Goal: Check status

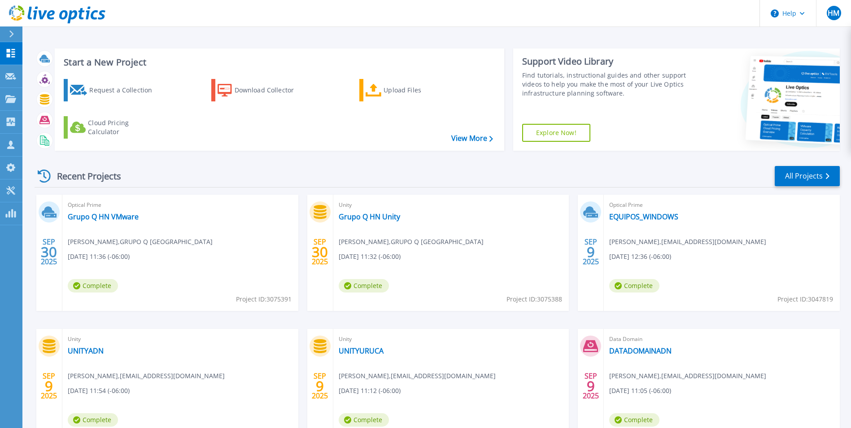
scroll to position [45, 0]
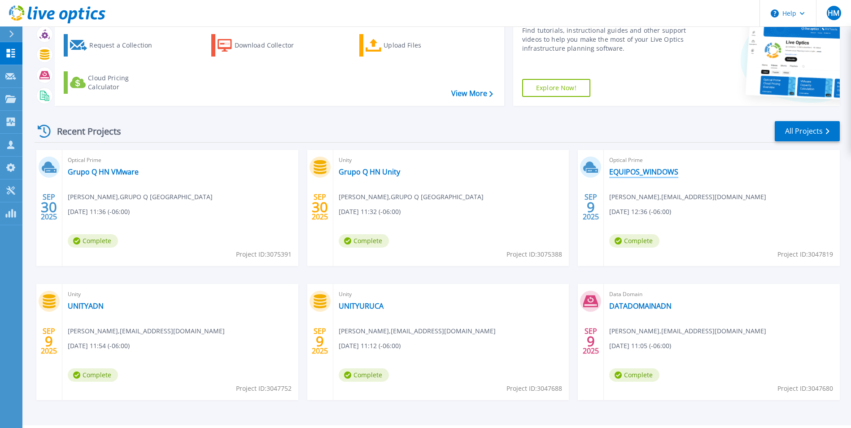
click at [632, 169] on link "EQUIPOS_WINDOWS" at bounding box center [643, 171] width 69 height 9
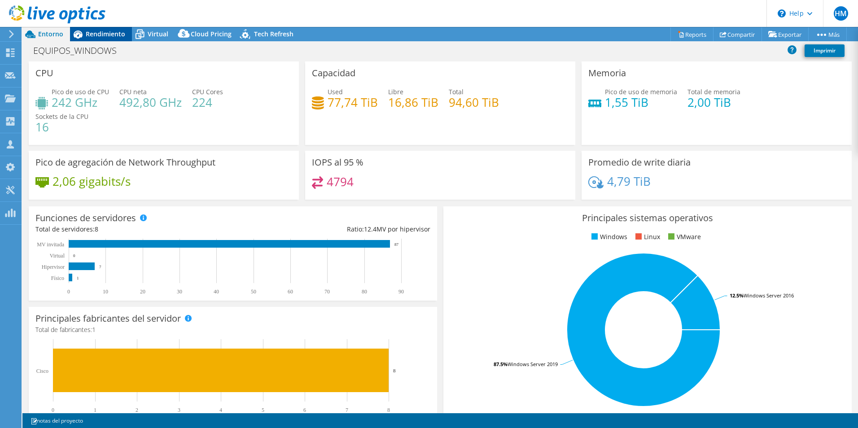
click at [93, 35] on span "Rendimiento" at bounding box center [105, 34] width 39 height 9
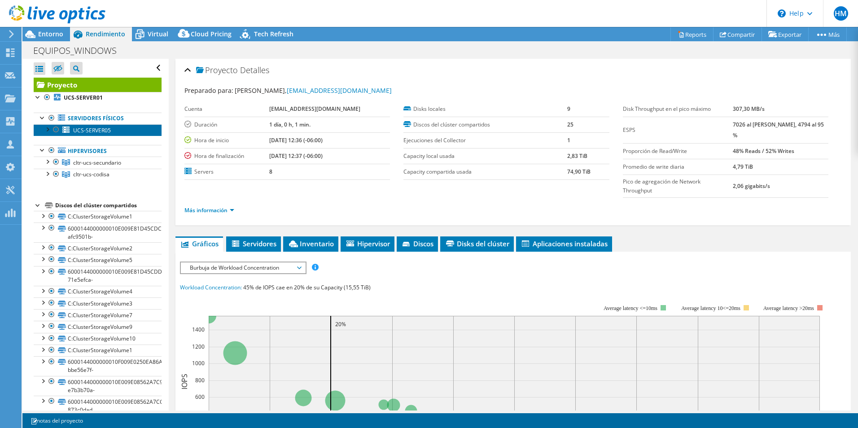
click at [83, 131] on span "UCS-SERVER05" at bounding box center [92, 130] width 38 height 8
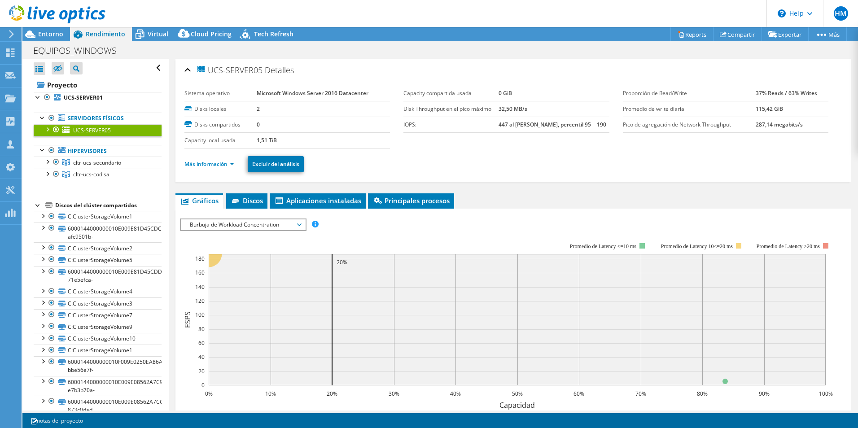
click at [48, 129] on div at bounding box center [47, 128] width 9 height 9
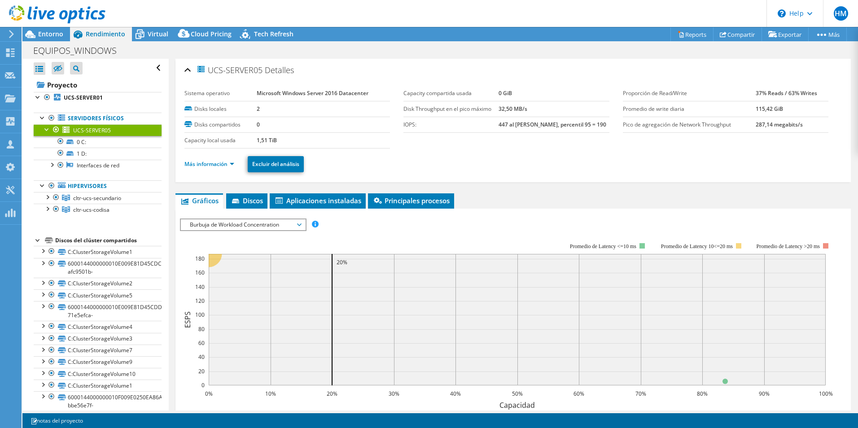
click at [48, 128] on div at bounding box center [47, 128] width 9 height 9
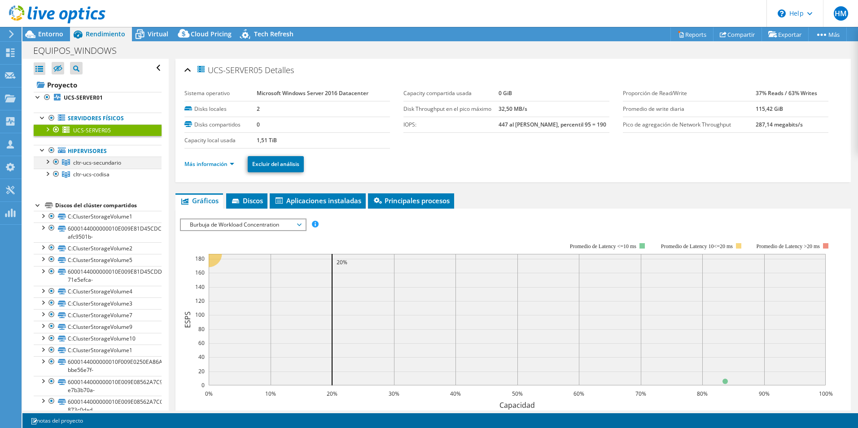
click at [48, 161] on div at bounding box center [47, 161] width 9 height 9
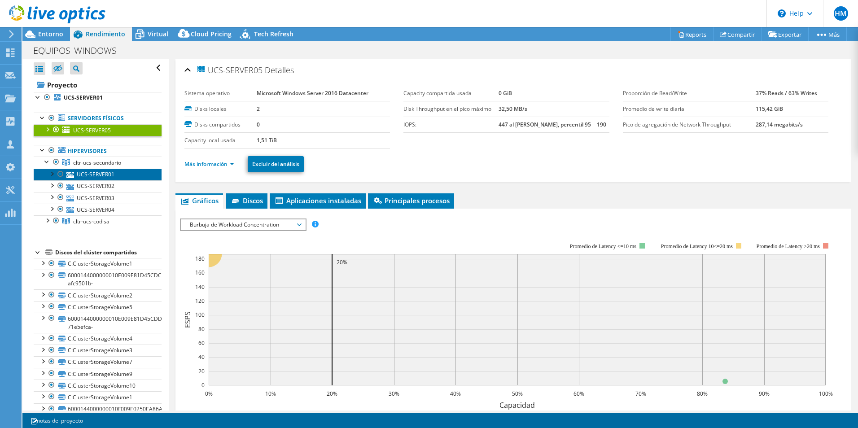
click at [89, 173] on link "UCS-SERVER01" at bounding box center [98, 175] width 128 height 12
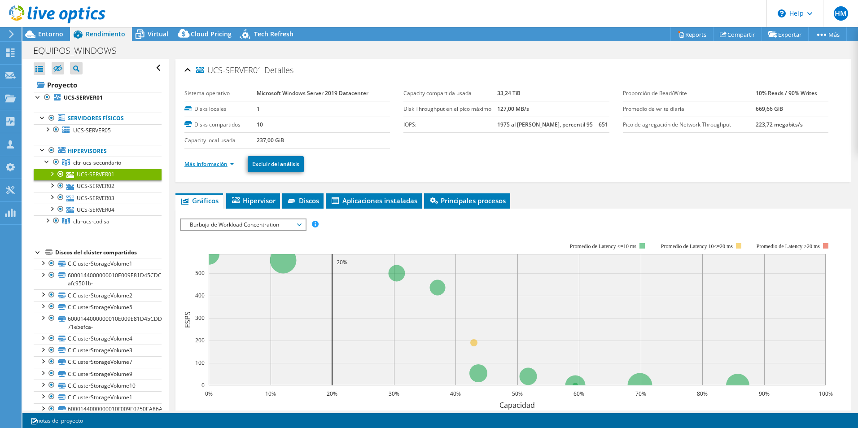
click at [223, 165] on link "Más información" at bounding box center [209, 164] width 50 height 8
